Goal: Navigation & Orientation: Find specific page/section

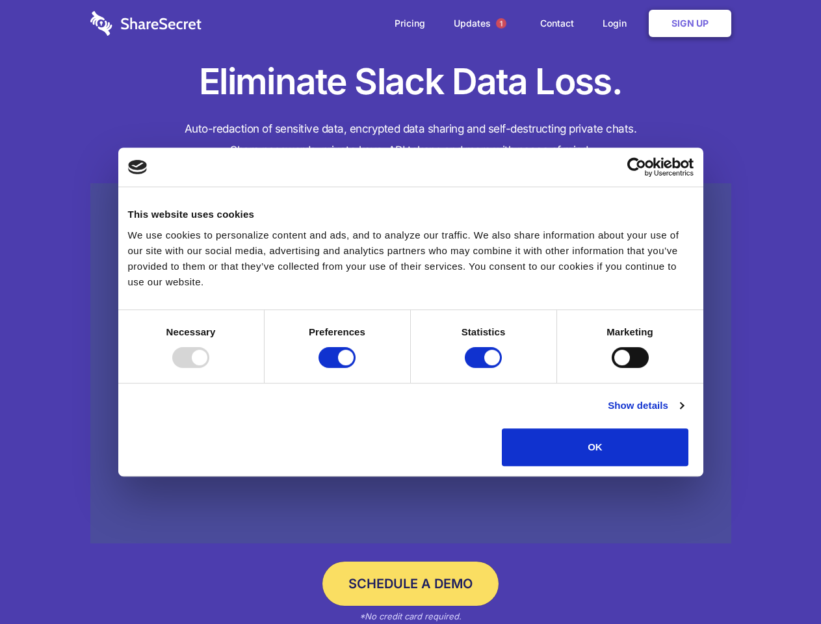
click at [209, 368] on div at bounding box center [190, 357] width 37 height 21
click at [356, 368] on input "Preferences" at bounding box center [337, 357] width 37 height 21
checkbox input "false"
click at [485, 368] on input "Statistics" at bounding box center [483, 357] width 37 height 21
checkbox input "false"
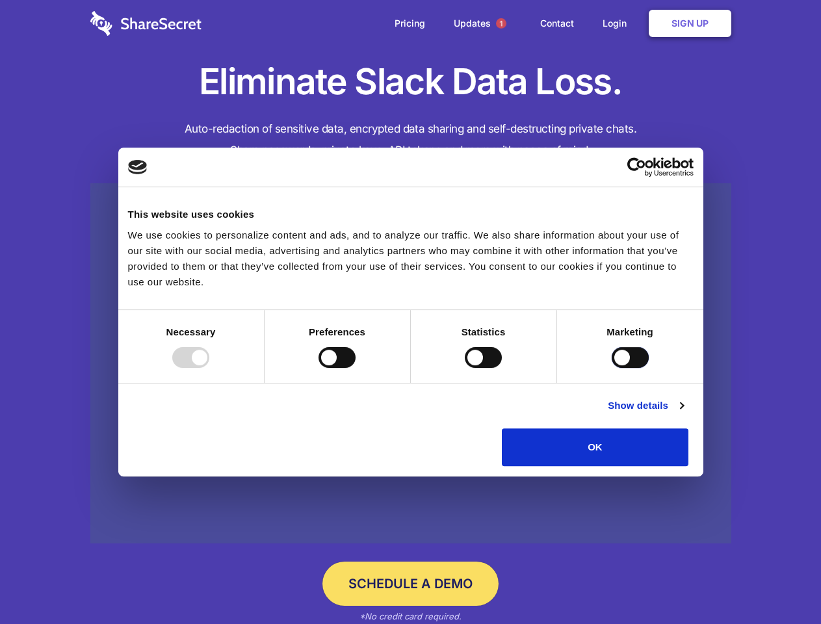
click at [612, 368] on input "Marketing" at bounding box center [630, 357] width 37 height 21
checkbox input "true"
click at [683, 414] on link "Show details" at bounding box center [645, 406] width 75 height 16
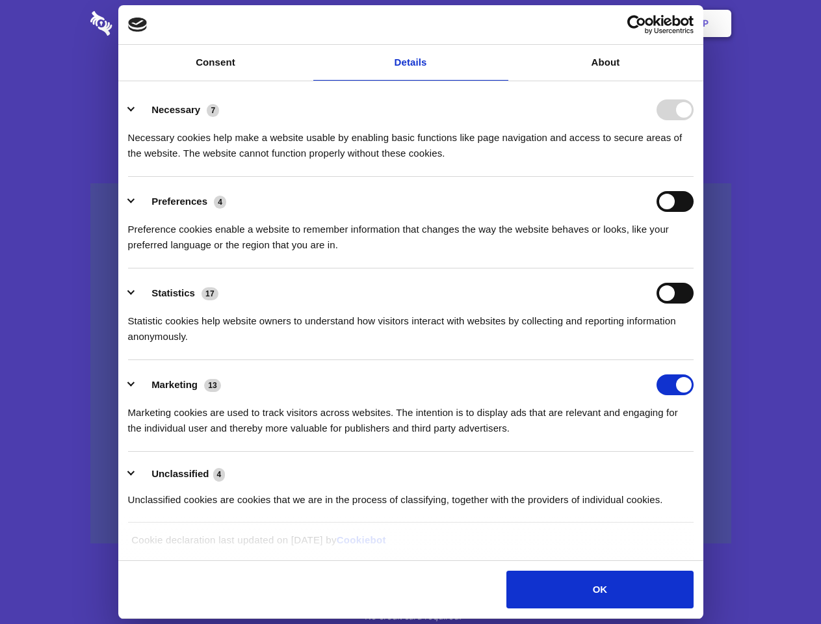
click at [694, 269] on li "Preferences 4 Preference cookies enable a website to remember information that …" at bounding box center [411, 223] width 566 height 92
click at [501, 23] on span "1" at bounding box center [501, 23] width 10 height 10
